Goal: Answer question/provide support: Share knowledge or assist other users

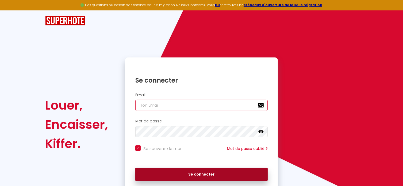
type input "[EMAIL_ADDRESS][DOMAIN_NAME]"
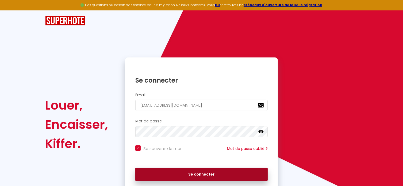
click at [196, 171] on button "Se connecter" at bounding box center [201, 174] width 133 height 13
checkbox input "true"
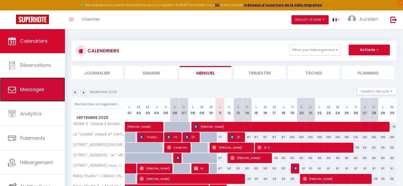
click at [43, 94] on link "Messages" at bounding box center [32, 90] width 65 height 24
select select "message"
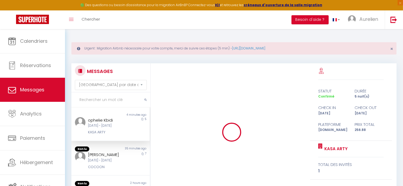
click at [110, 127] on div "[DATE] - [DATE]" at bounding box center [107, 125] width 39 height 5
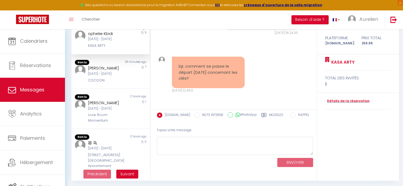
scroll to position [88, 0]
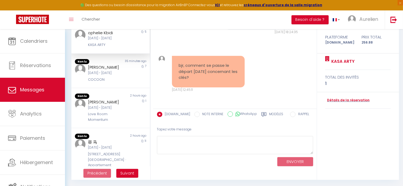
click at [190, 76] on pre "bjr, comment se passe le départ [DATE] concernant les clés?" at bounding box center [208, 72] width 59 height 18
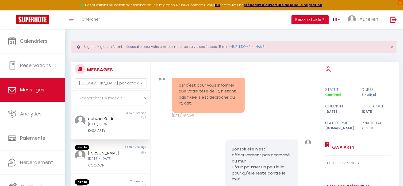
scroll to position [0, 0]
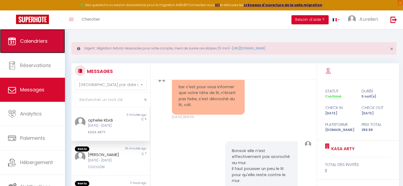
click at [44, 44] on span "Calendriers" at bounding box center [34, 41] width 28 height 7
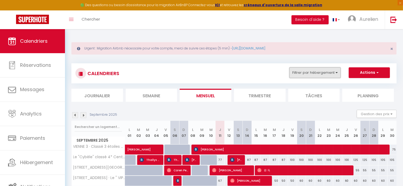
click at [309, 73] on button "Filtrer par hébergement" at bounding box center [315, 72] width 51 height 11
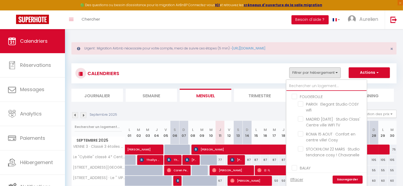
click at [300, 84] on input "text" at bounding box center [327, 86] width 80 height 10
type input "A"
checkbox input "false"
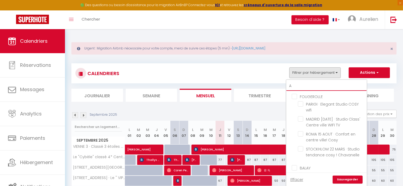
checkbox input "false"
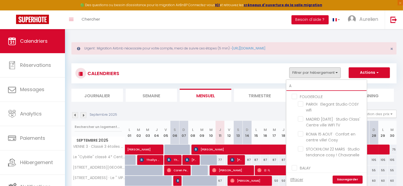
checkbox input "false"
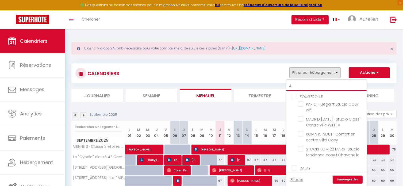
checkbox input "false"
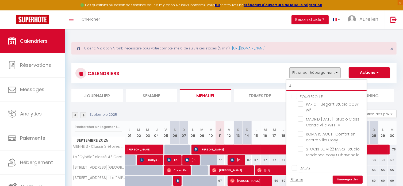
checkbox input "false"
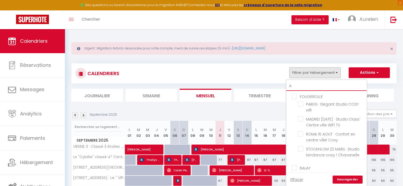
checkbox input "false"
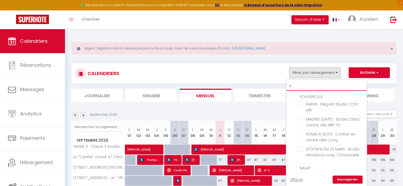
checkbox input "false"
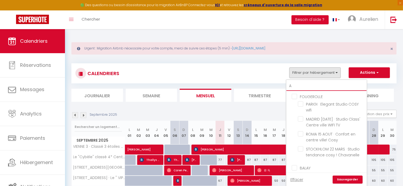
checkbox input "false"
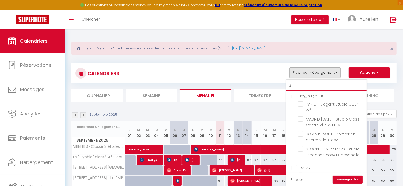
checkbox input "false"
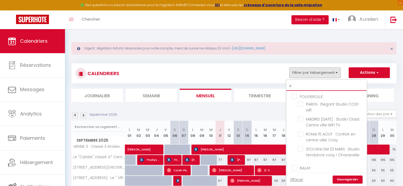
checkbox input "false"
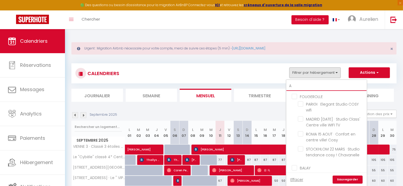
checkbox input "false"
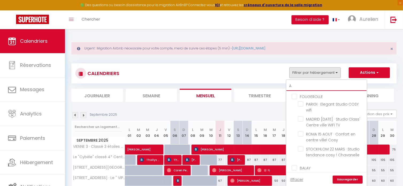
checkbox input "false"
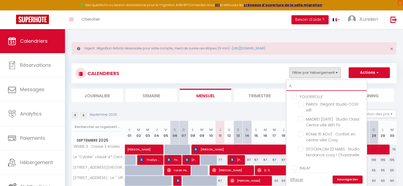
checkbox input "false"
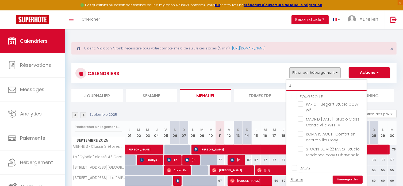
checkbox input "false"
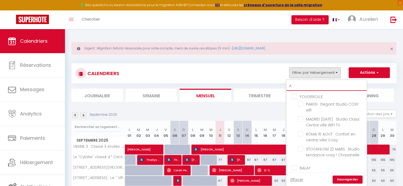
type input "AR"
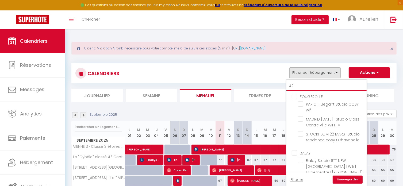
checkbox input "false"
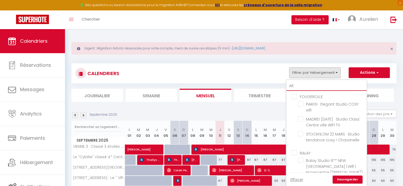
checkbox input "false"
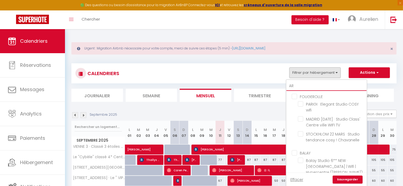
checkbox input "false"
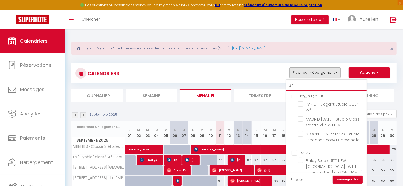
checkbox input "false"
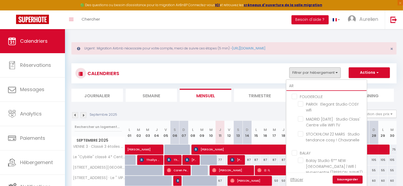
checkbox input "false"
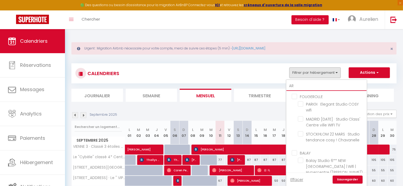
checkbox input "false"
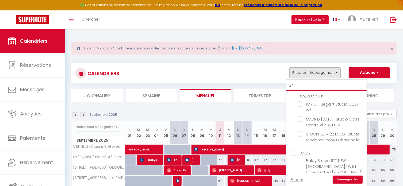
checkbox input "false"
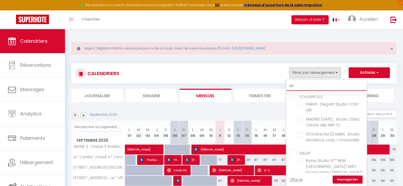
type input "ART"
checkbox input "false"
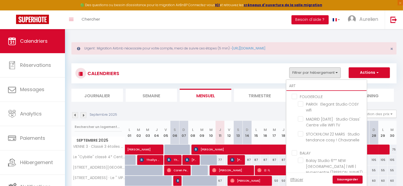
checkbox input "false"
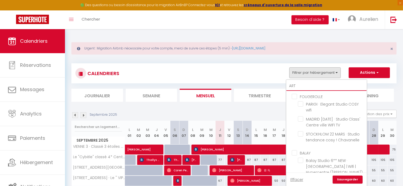
checkbox input "false"
type input "ART"
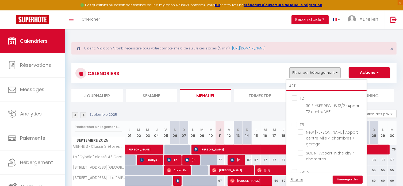
scroll to position [388, 0]
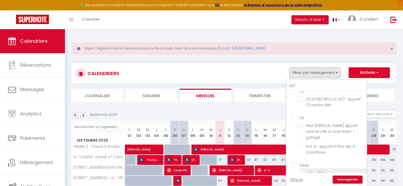
click at [315, 170] on input "KASA ARTY" at bounding box center [331, 172] width 67 height 5
checkbox input "true"
checkbox input "false"
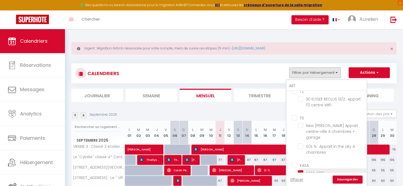
checkbox input "false"
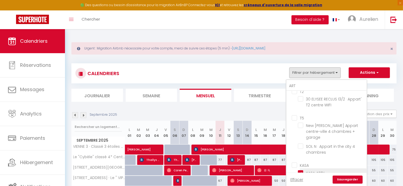
checkbox input "false"
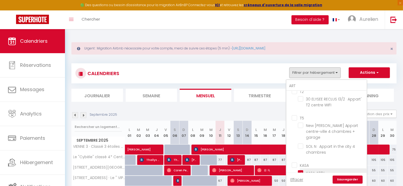
checkbox input "false"
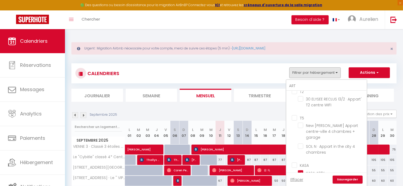
click at [340, 177] on link "Sauvegarder" at bounding box center [348, 180] width 30 height 8
select select
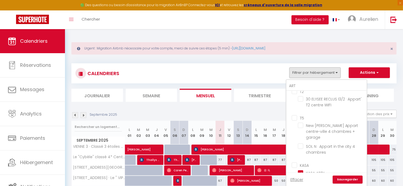
select select
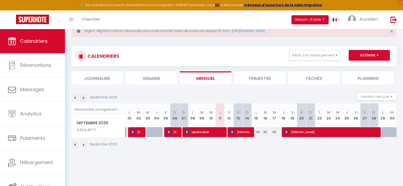
scroll to position [27, 0]
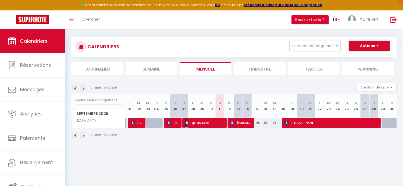
click at [216, 123] on span "ophelie Kbidi" at bounding box center [204, 123] width 39 height 10
select select "OK"
select select "0"
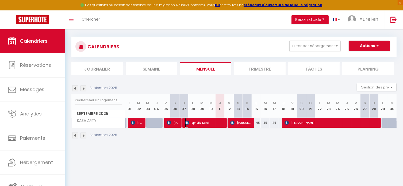
select select "1"
select select
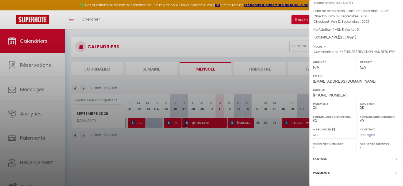
scroll to position [54, 0]
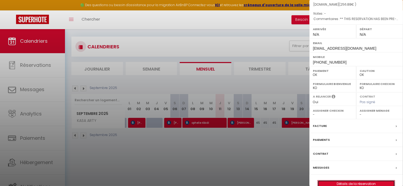
click at [351, 186] on link "Détails de la réservation" at bounding box center [356, 184] width 77 height 7
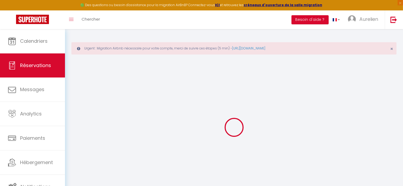
type input "ophelie"
type input "Kbidi"
type input "[EMAIL_ADDRESS][DOMAIN_NAME]"
type input "[PHONE_NUMBER]"
type input "."
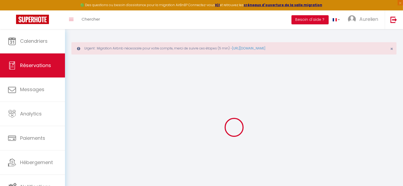
select select "FR"
type input "36.98"
type input "3.6"
select select "52062"
select select "1"
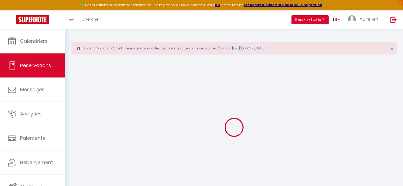
select select
type input "1"
select select "12"
select select "15"
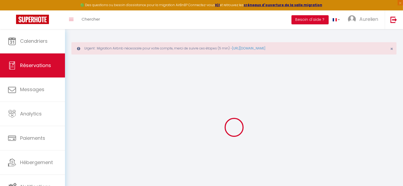
type input "206.55"
checkbox input "false"
type input "0"
select select "2"
type input "40"
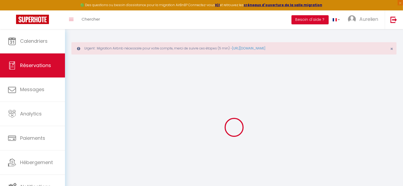
type input "0"
select select
checkbox input "false"
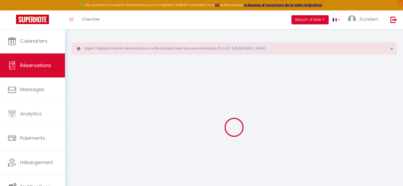
select select
checkbox input "false"
select select
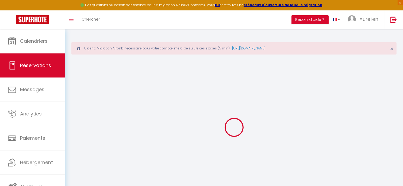
checkbox input "false"
type textarea "** THIS RESERVATION HAS BEEN PRE-PAID ** BOOKING NOTE : Payment charge is EUR 3…"
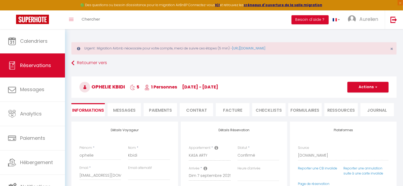
click at [123, 109] on span "Messages" at bounding box center [124, 110] width 22 height 6
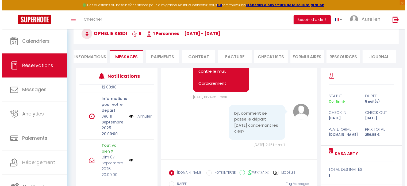
scroll to position [27, 0]
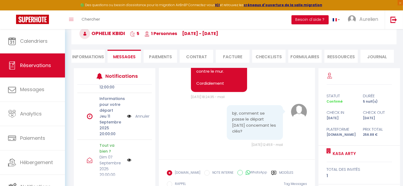
click at [127, 116] on img at bounding box center [129, 116] width 4 height 6
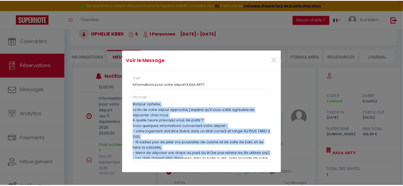
scroll to position [18, 0]
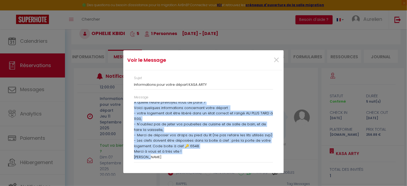
drag, startPoint x: 133, startPoint y: 103, endPoint x: 210, endPoint y: 158, distance: 95.3
click at [210, 158] on div "Message Bonjour ophelie, La fin de votre séjour approche, j'espère qu'il vous a…" at bounding box center [204, 131] width 146 height 73
copy div "Bonjour ophelie, La fin de votre séjour approche, j'espère qu'il vous a été agr…"
click at [277, 60] on span "×" at bounding box center [276, 60] width 7 height 16
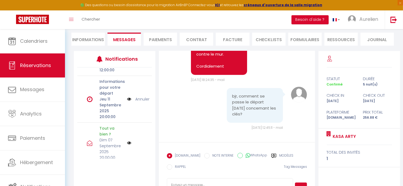
scroll to position [80, 0]
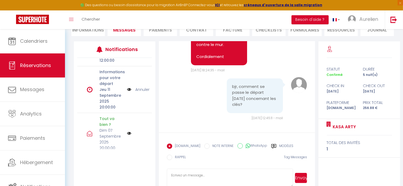
click at [190, 174] on textarea at bounding box center [230, 178] width 126 height 19
paste textarea "Bonjour ophelie, La fin de votre séjour approche, j'espère qu'il vous a été agr…"
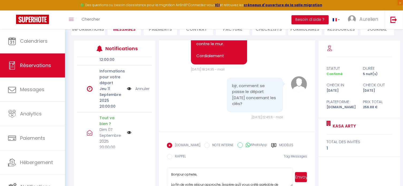
scroll to position [81, 0]
type textarea "Bonjour ophelie, La fin de votre séjour approche, j'espère qu'il vous a été agr…"
click at [301, 178] on button "Envoyer" at bounding box center [301, 177] width 12 height 10
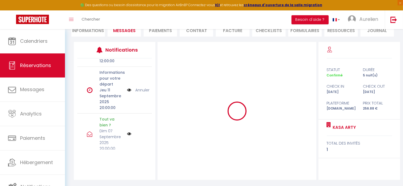
scroll to position [0, 0]
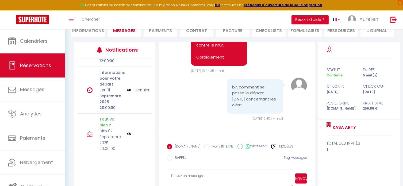
click at [138, 90] on link "Annuler" at bounding box center [142, 90] width 14 height 6
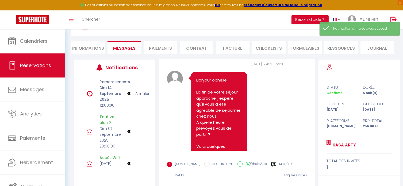
scroll to position [53, 0]
